Goal: Information Seeking & Learning: Check status

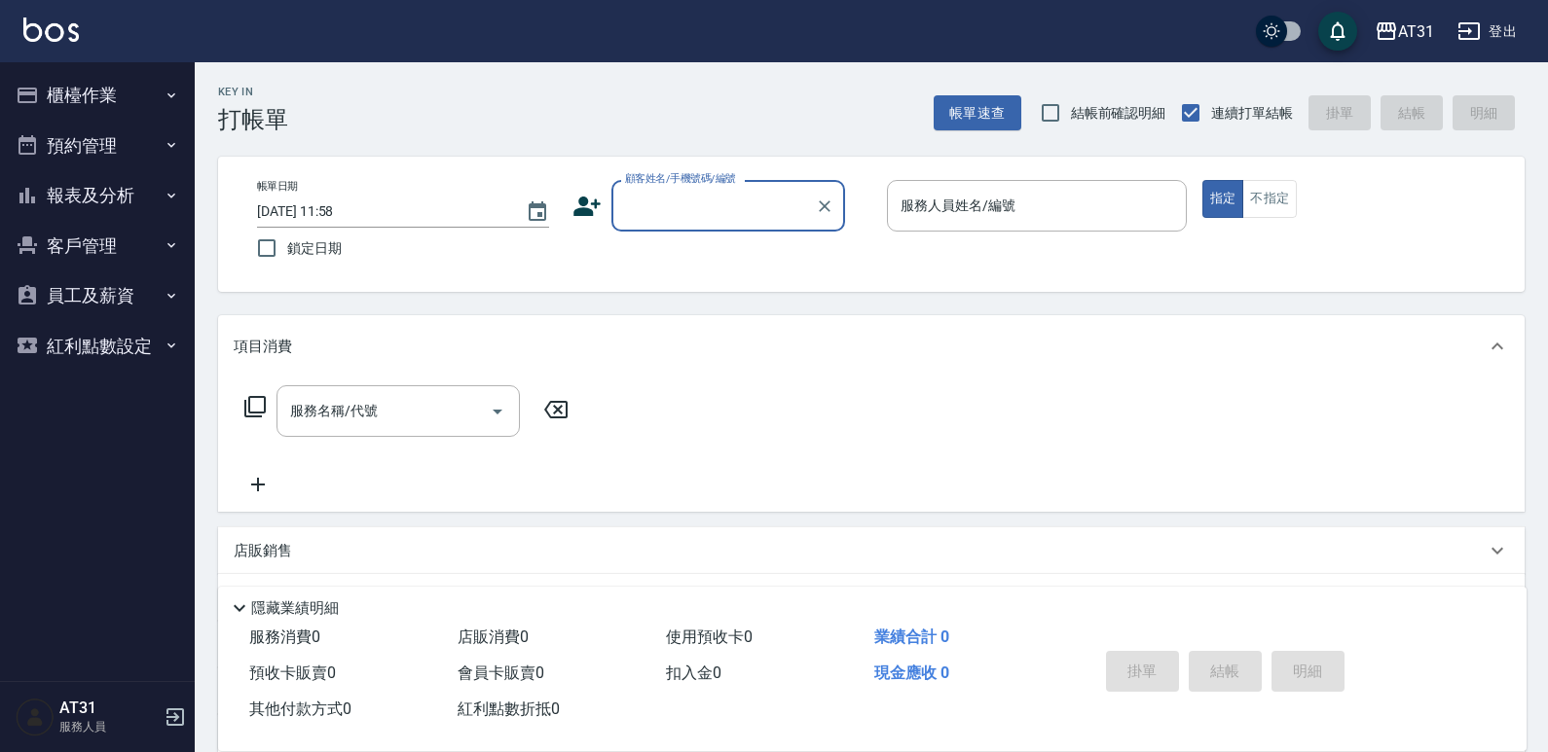
click at [127, 210] on button "報表及分析" at bounding box center [97, 195] width 179 height 51
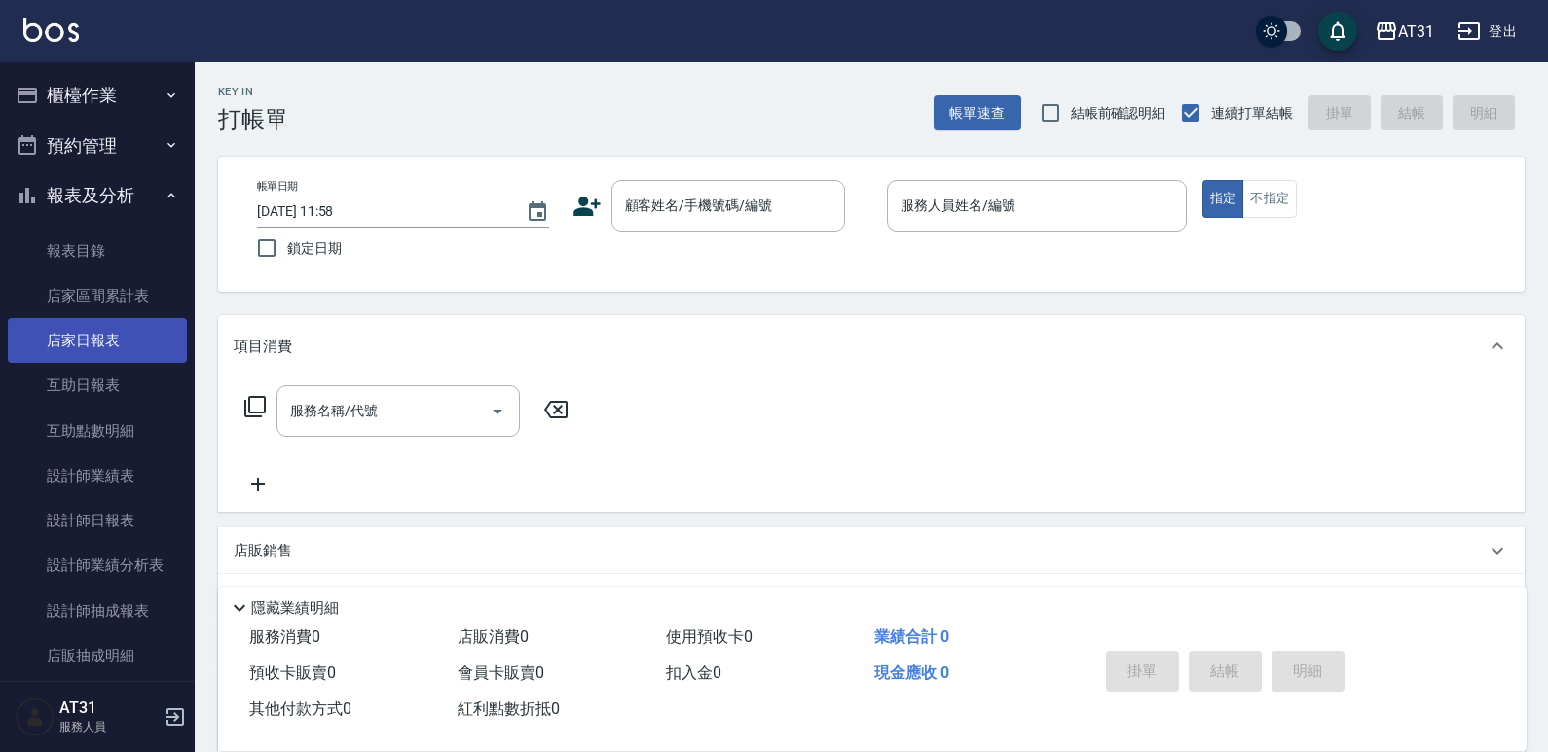
click at [121, 328] on link "店家日報表" at bounding box center [97, 340] width 179 height 45
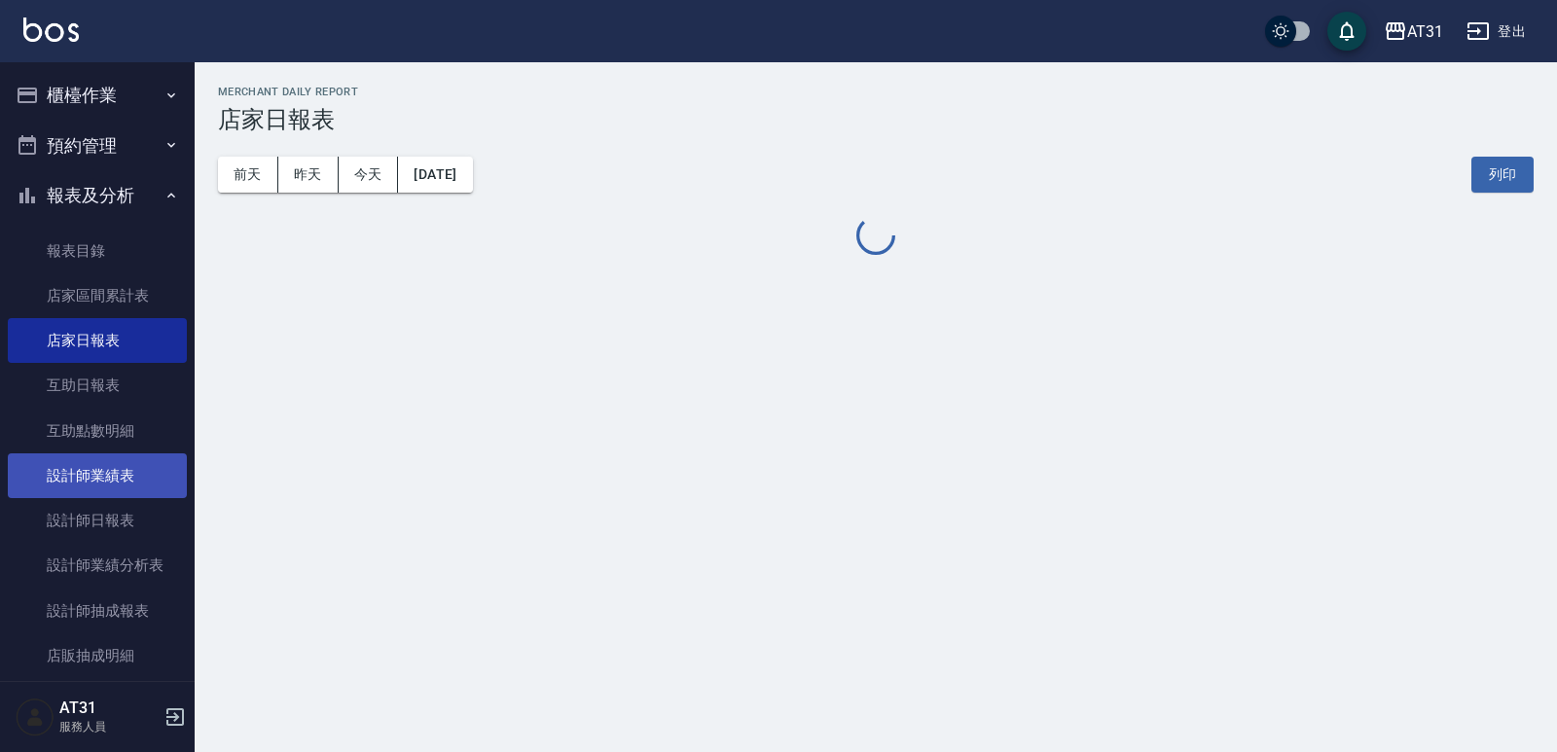
click at [108, 495] on link "設計師業績表" at bounding box center [97, 476] width 179 height 45
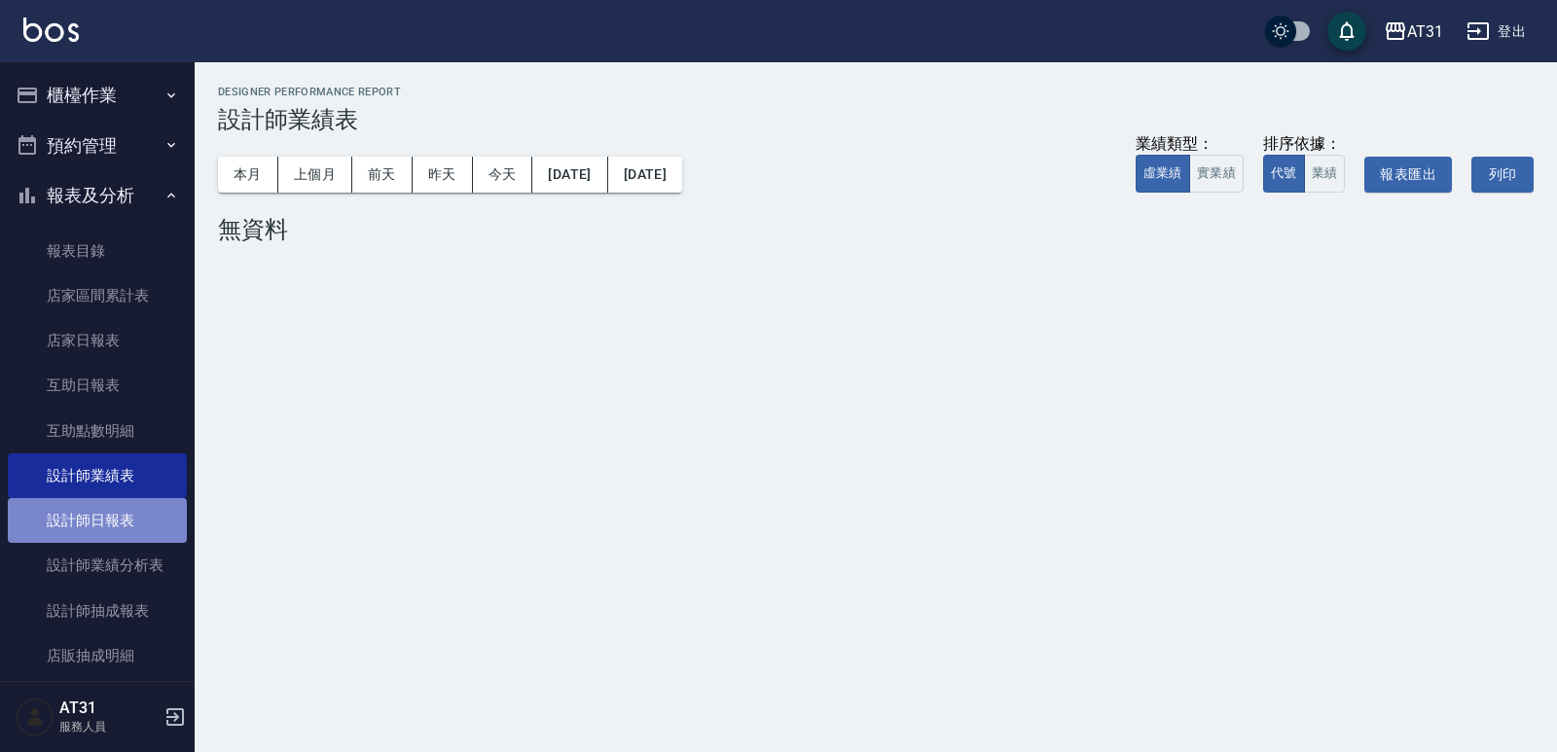
click at [106, 519] on link "設計師日報表" at bounding box center [97, 520] width 179 height 45
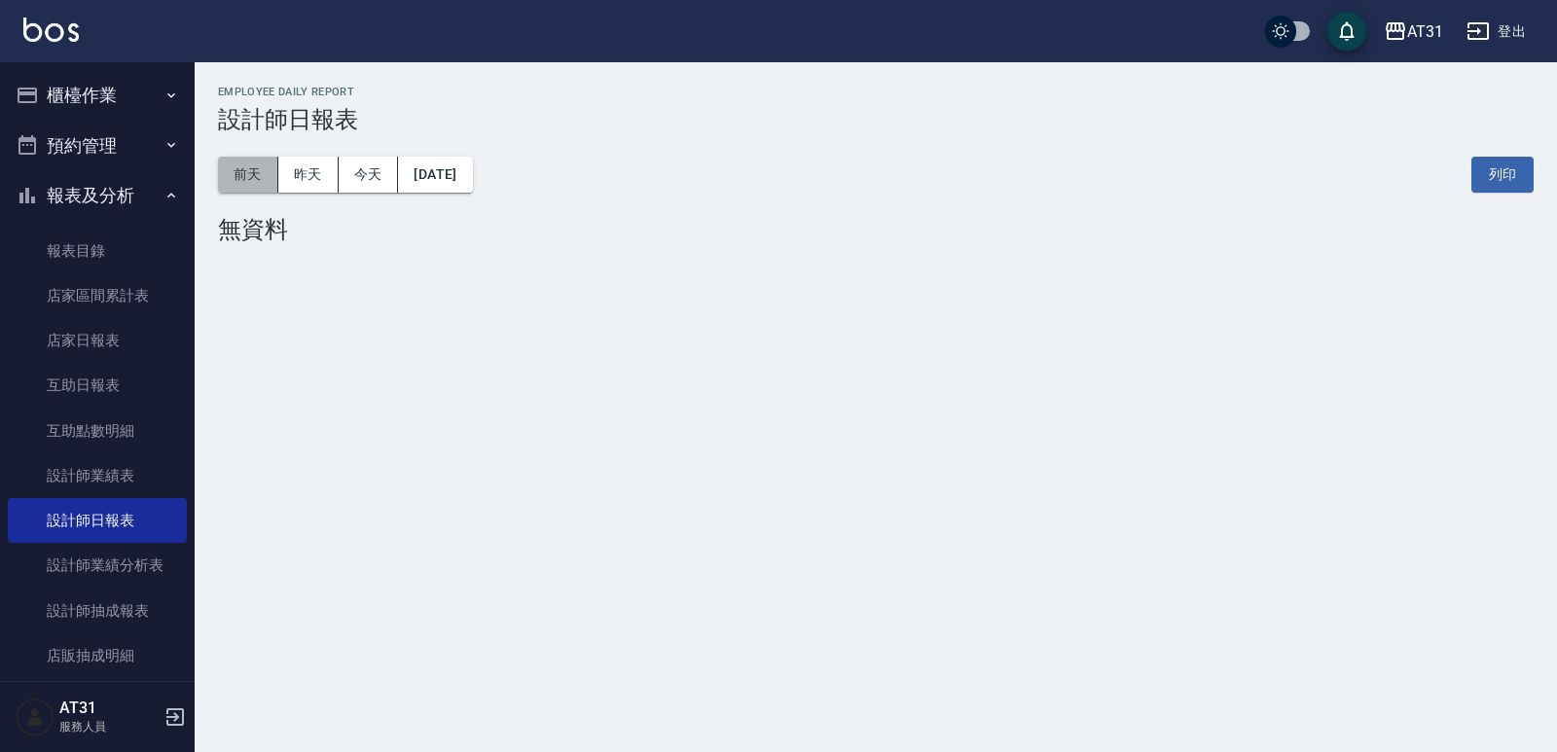
click at [261, 172] on button "前天" at bounding box center [248, 175] width 60 height 36
click at [290, 177] on button "昨天" at bounding box center [308, 175] width 60 height 36
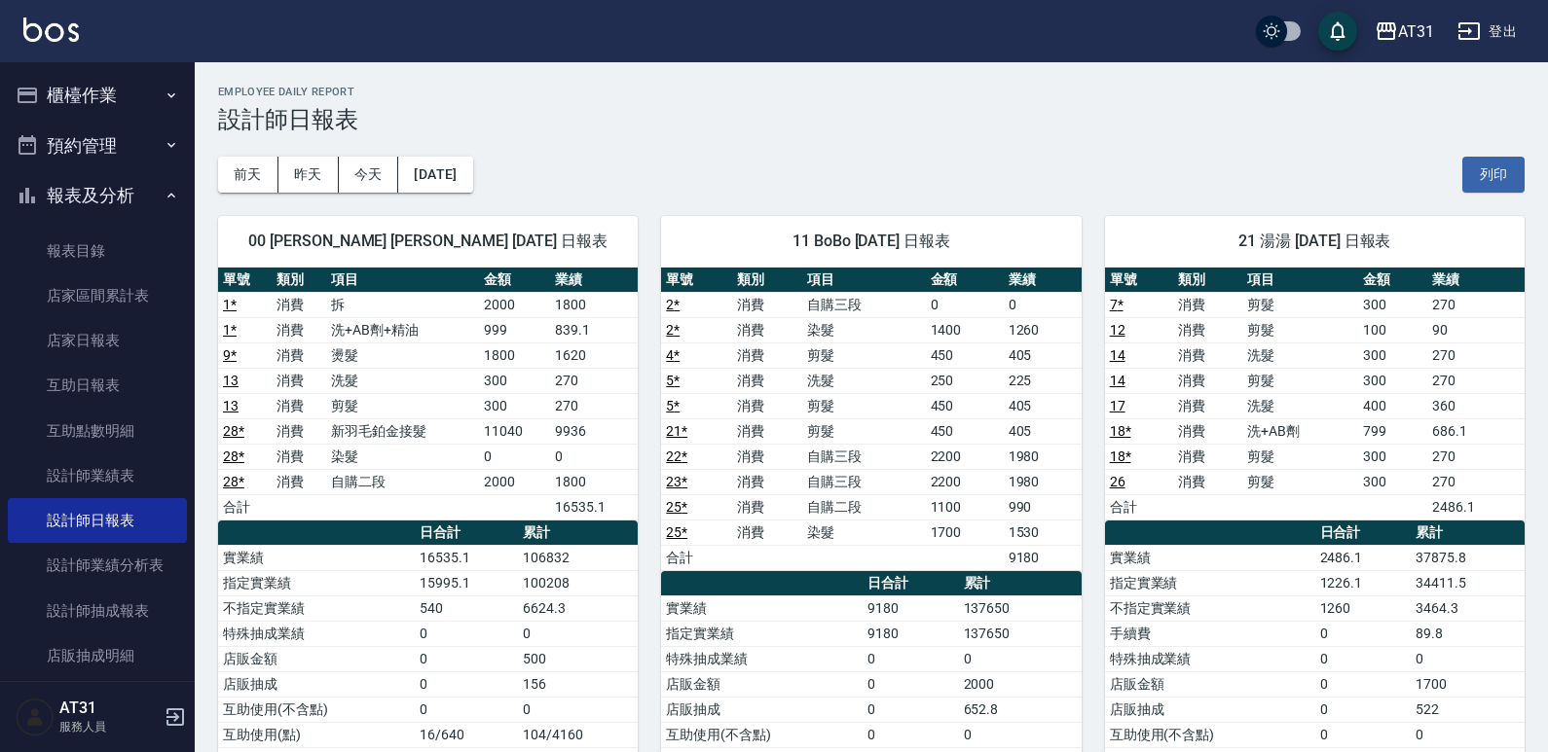
drag, startPoint x: 745, startPoint y: 166, endPoint x: 724, endPoint y: 150, distance: 26.3
drag, startPoint x: 724, startPoint y: 150, endPoint x: 804, endPoint y: 165, distance: 81.3
click at [653, 128] on h3 "設計師日報表" at bounding box center [871, 119] width 1306 height 27
drag, startPoint x: 702, startPoint y: 471, endPoint x: 620, endPoint y: 496, distance: 85.6
drag, startPoint x: 620, startPoint y: 496, endPoint x: 551, endPoint y: 487, distance: 69.8
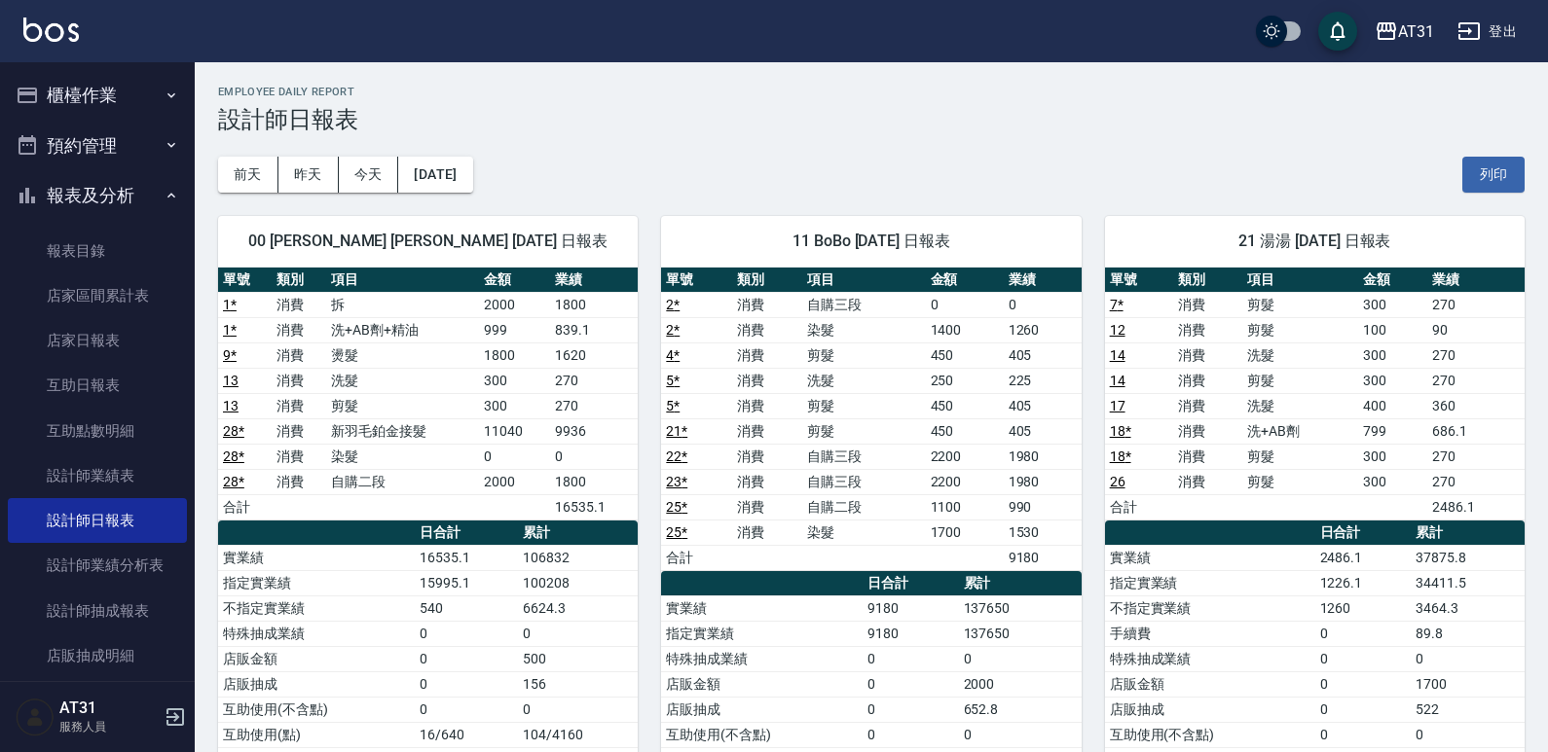
click at [551, 487] on td "1800" at bounding box center [594, 481] width 88 height 25
drag, startPoint x: 553, startPoint y: 479, endPoint x: 490, endPoint y: 475, distance: 63.4
click at [490, 475] on td "2000" at bounding box center [514, 481] width 71 height 25
